Goal: Find specific page/section: Find specific page/section

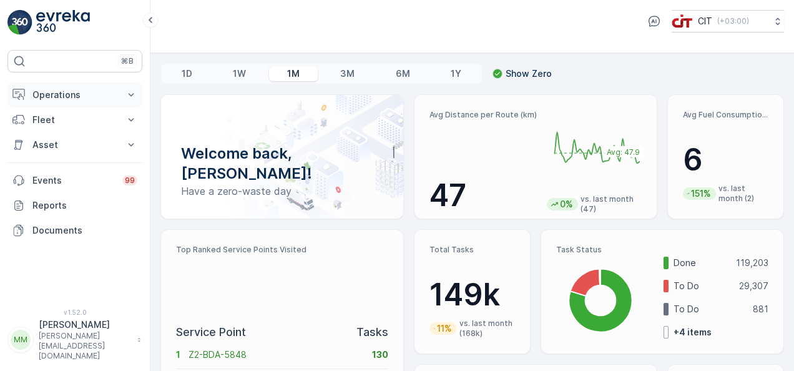
click at [126, 96] on icon at bounding box center [131, 95] width 12 height 12
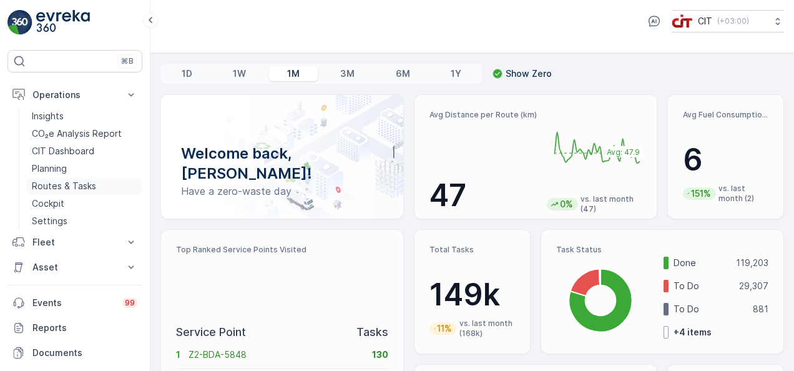
click at [98, 183] on link "Routes & Tasks" at bounding box center [85, 185] width 116 height 17
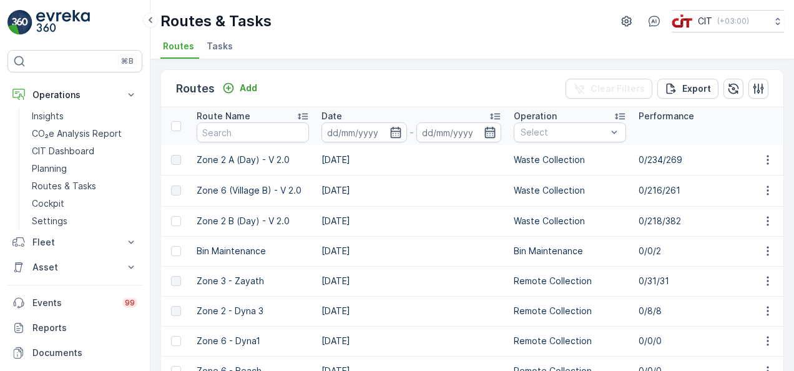
click at [486, 131] on icon "button" at bounding box center [490, 132] width 12 height 12
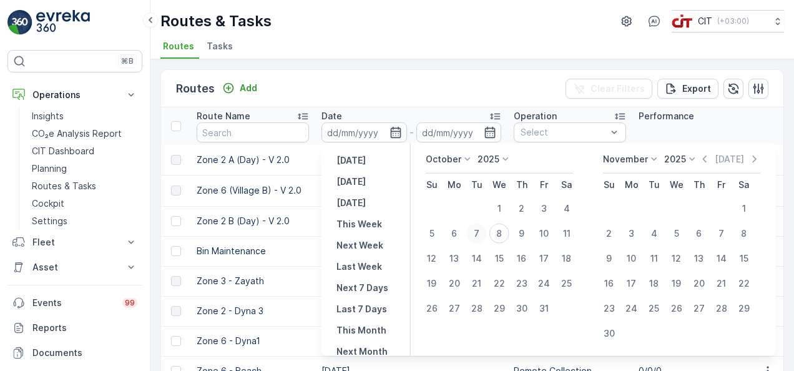
click at [475, 234] on div "7" at bounding box center [477, 234] width 20 height 20
type input "[DATE]"
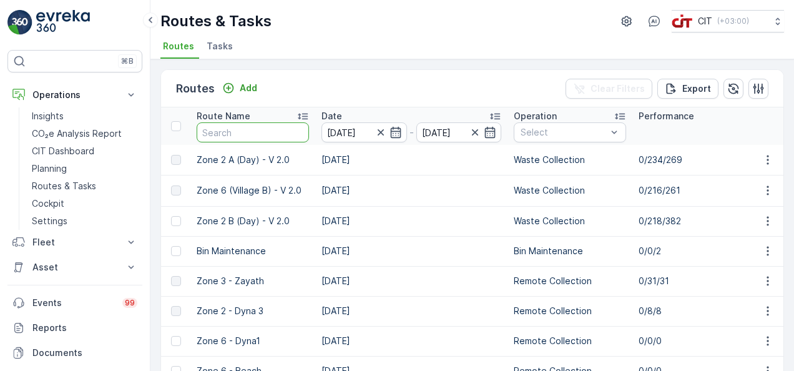
click at [290, 132] on input "text" at bounding box center [253, 132] width 112 height 20
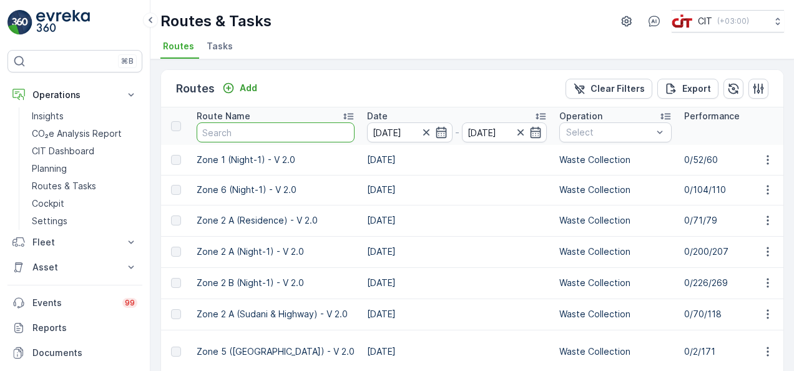
click at [290, 132] on input "text" at bounding box center [276, 132] width 158 height 20
type input "zone 3"
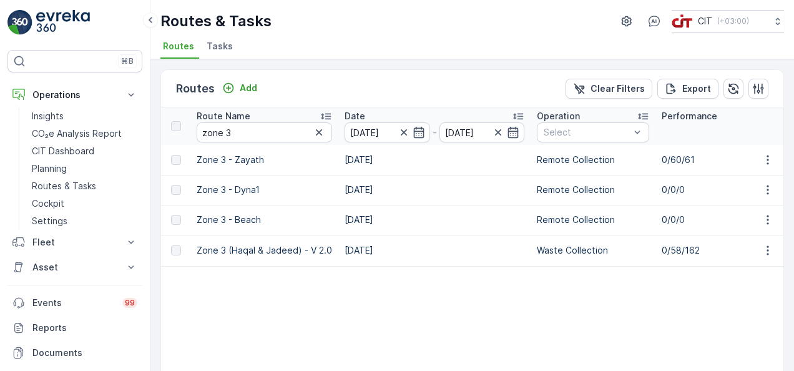
scroll to position [104, 0]
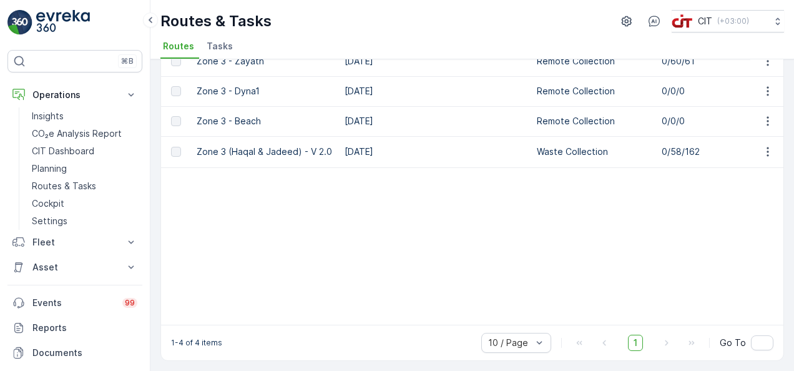
drag, startPoint x: 518, startPoint y: 209, endPoint x: 548, endPoint y: 128, distance: 85.9
